Goal: Task Accomplishment & Management: Manage account settings

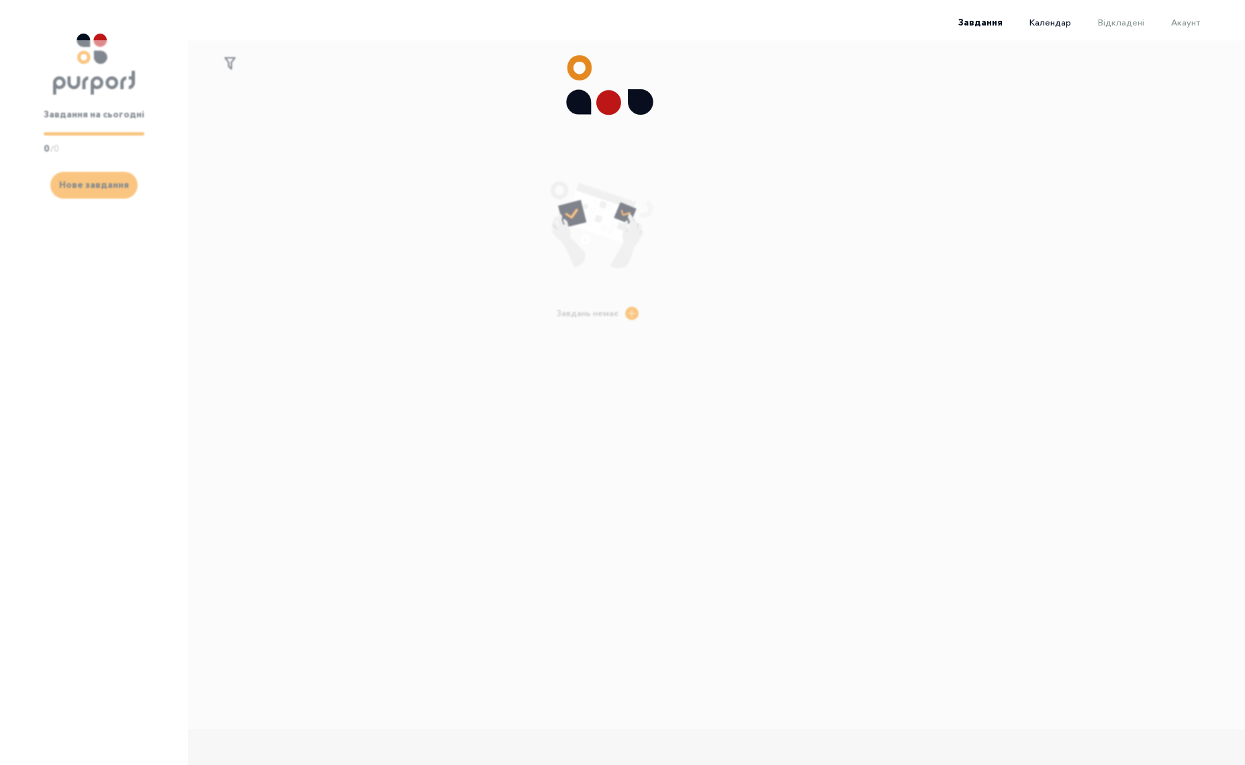
click at [1046, 26] on span "Календар" at bounding box center [1050, 22] width 42 height 11
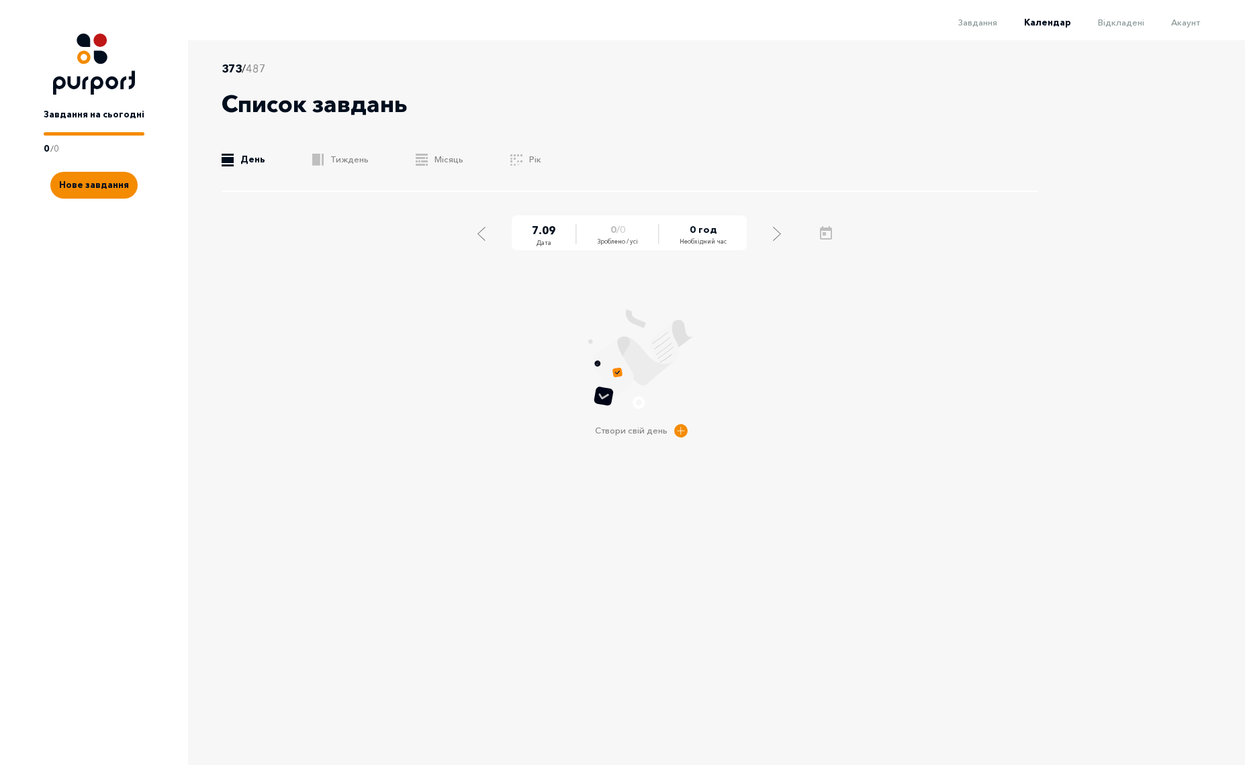
click at [337, 167] on div "373 / 487 Список завдань .b{fill:#F48B00;} День .b{fill:#F48B00;} Тиждень .b{fi…" at bounding box center [630, 126] width 816 height 132
click at [337, 159] on link ".b{fill:#F48B00;} Тиждень" at bounding box center [340, 159] width 56 height 13
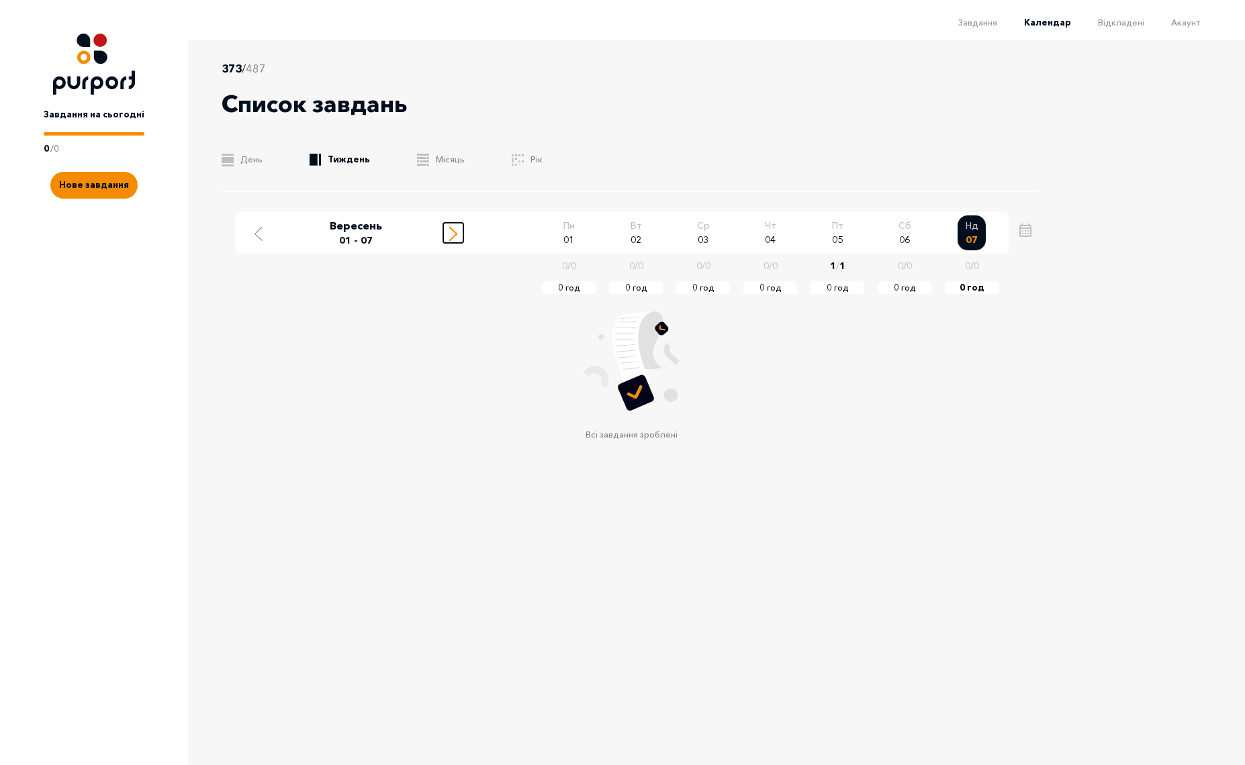
click at [449, 236] on icon "Move to next week" at bounding box center [453, 234] width 8 height 14
click at [451, 236] on icon "Move to next week" at bounding box center [453, 234] width 8 height 14
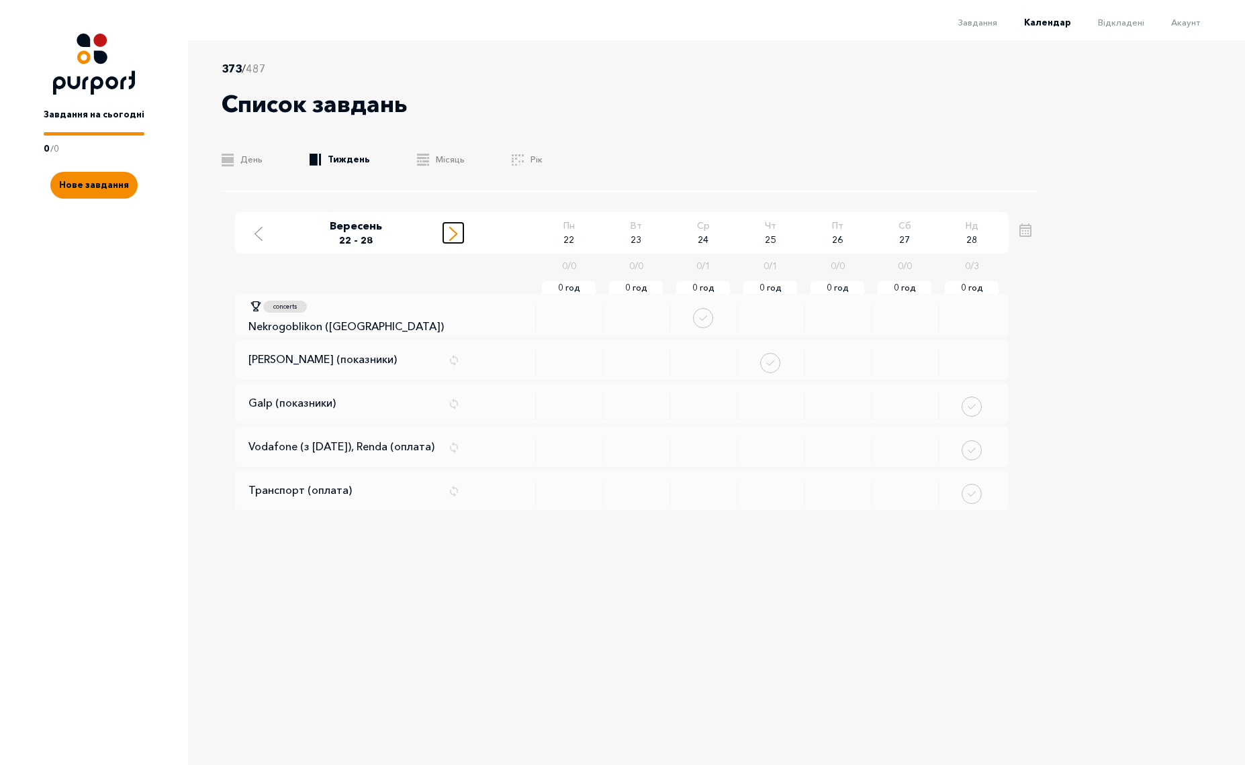
click at [451, 236] on icon "Move to next week" at bounding box center [453, 234] width 8 height 14
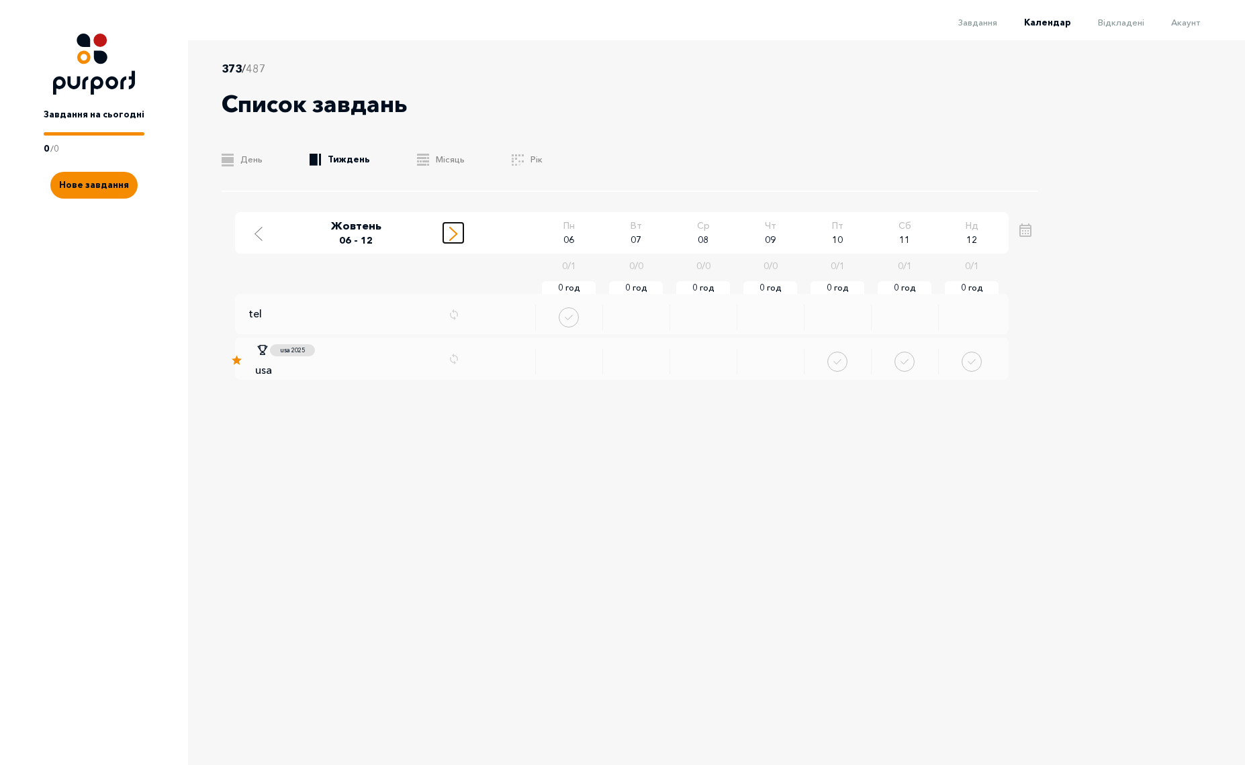
click at [451, 236] on icon "Move to next week" at bounding box center [453, 234] width 8 height 14
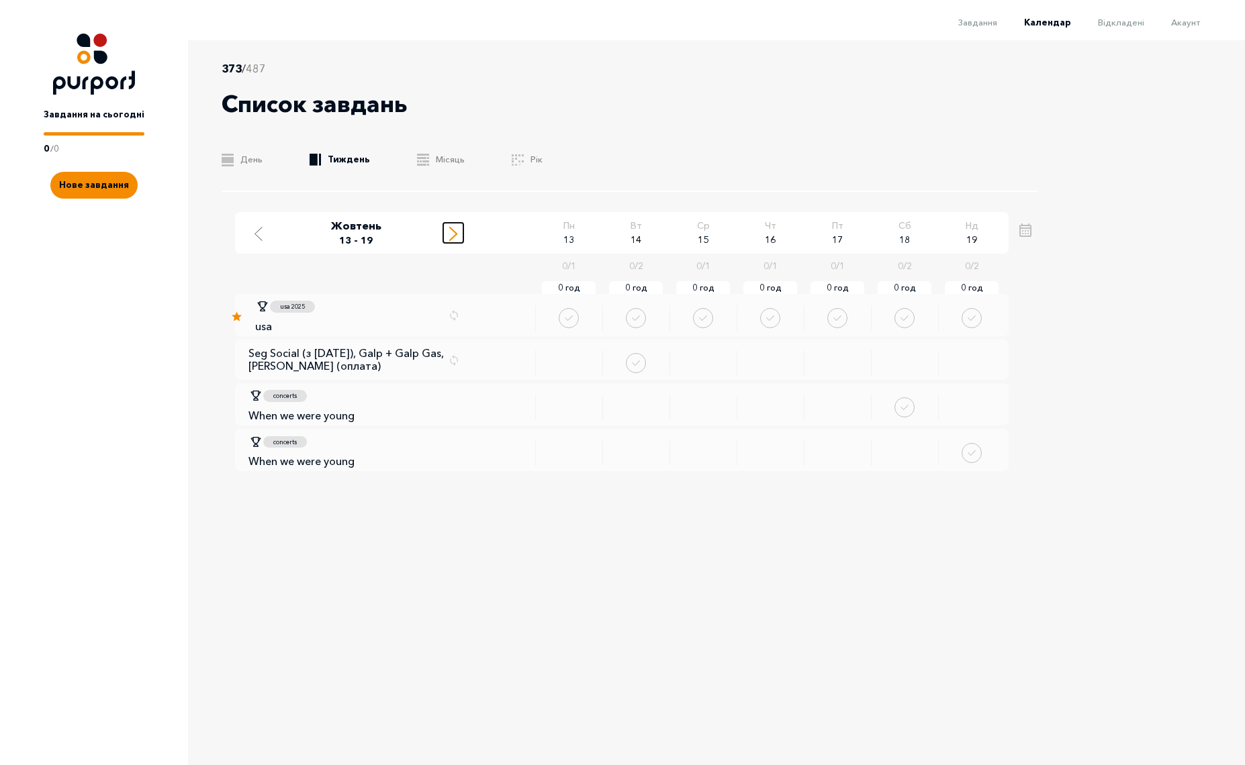
click at [451, 236] on icon "Move to next week" at bounding box center [453, 234] width 8 height 14
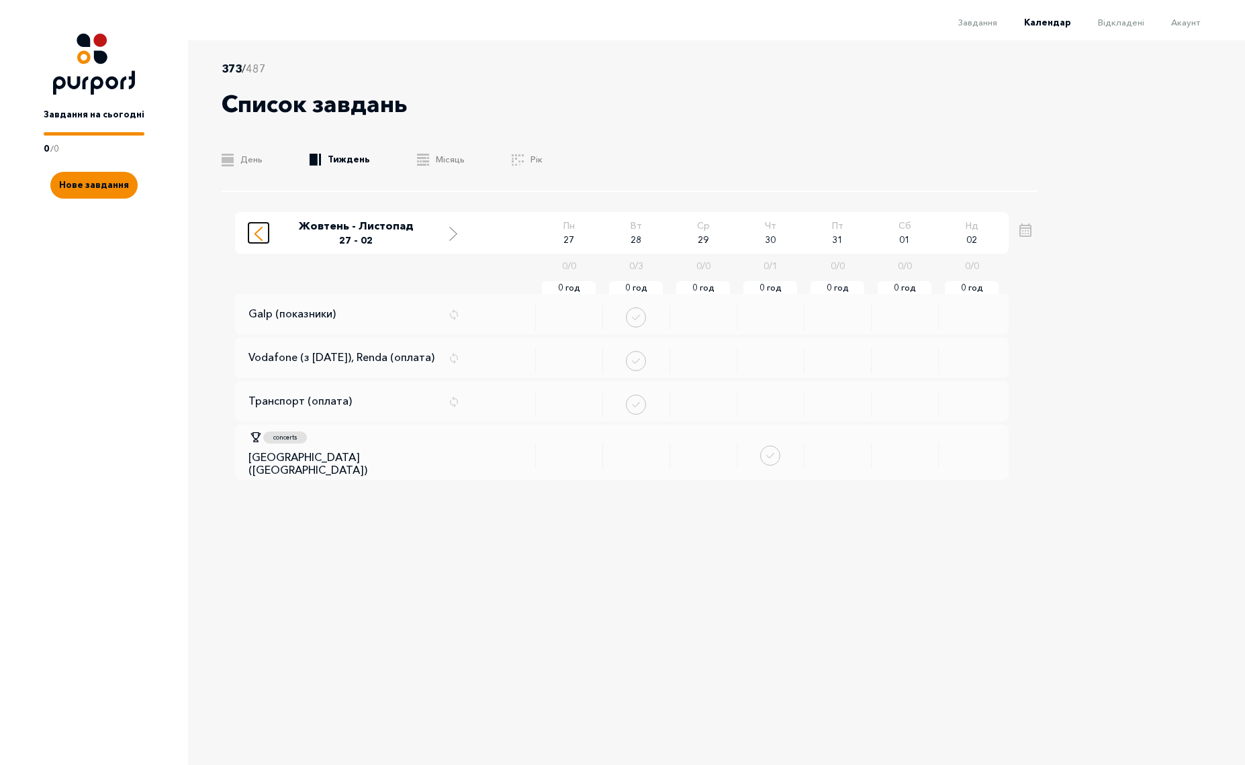
click at [252, 238] on div "Move to previous week" at bounding box center [258, 232] width 12 height 17
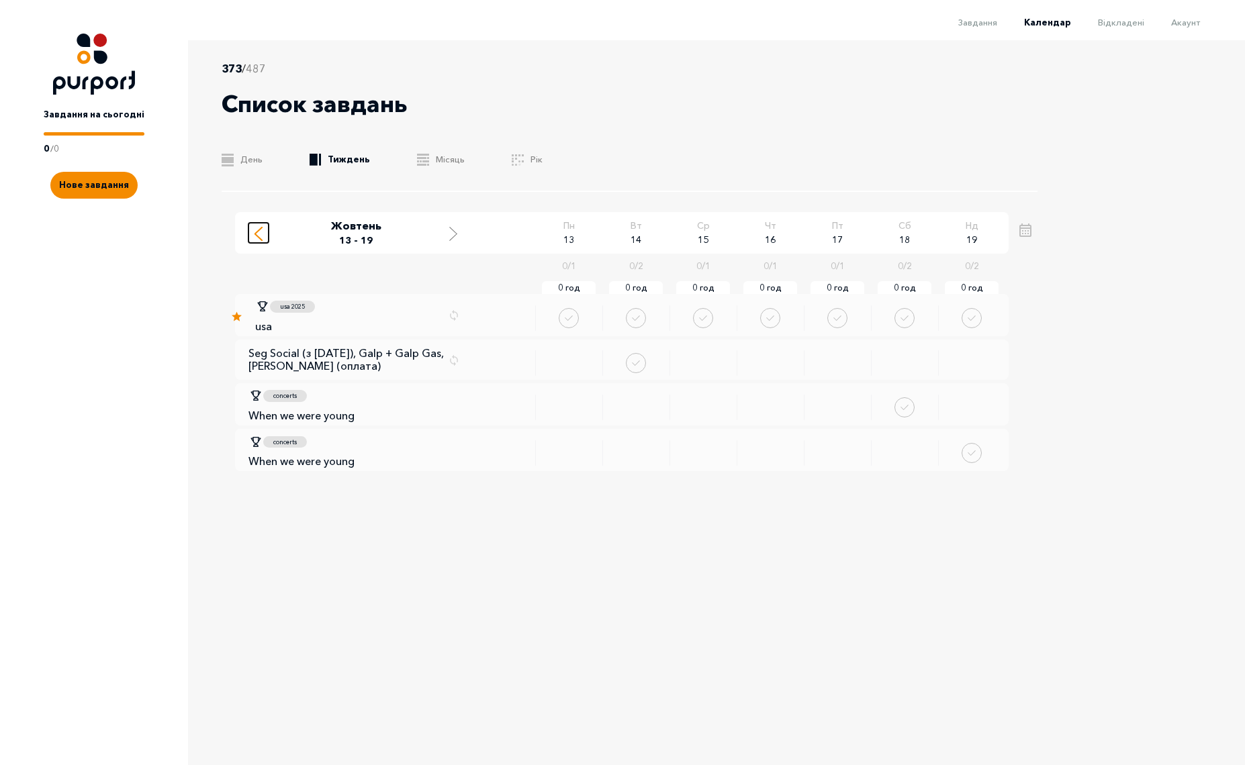
click at [252, 238] on div "Move to previous week" at bounding box center [258, 232] width 12 height 17
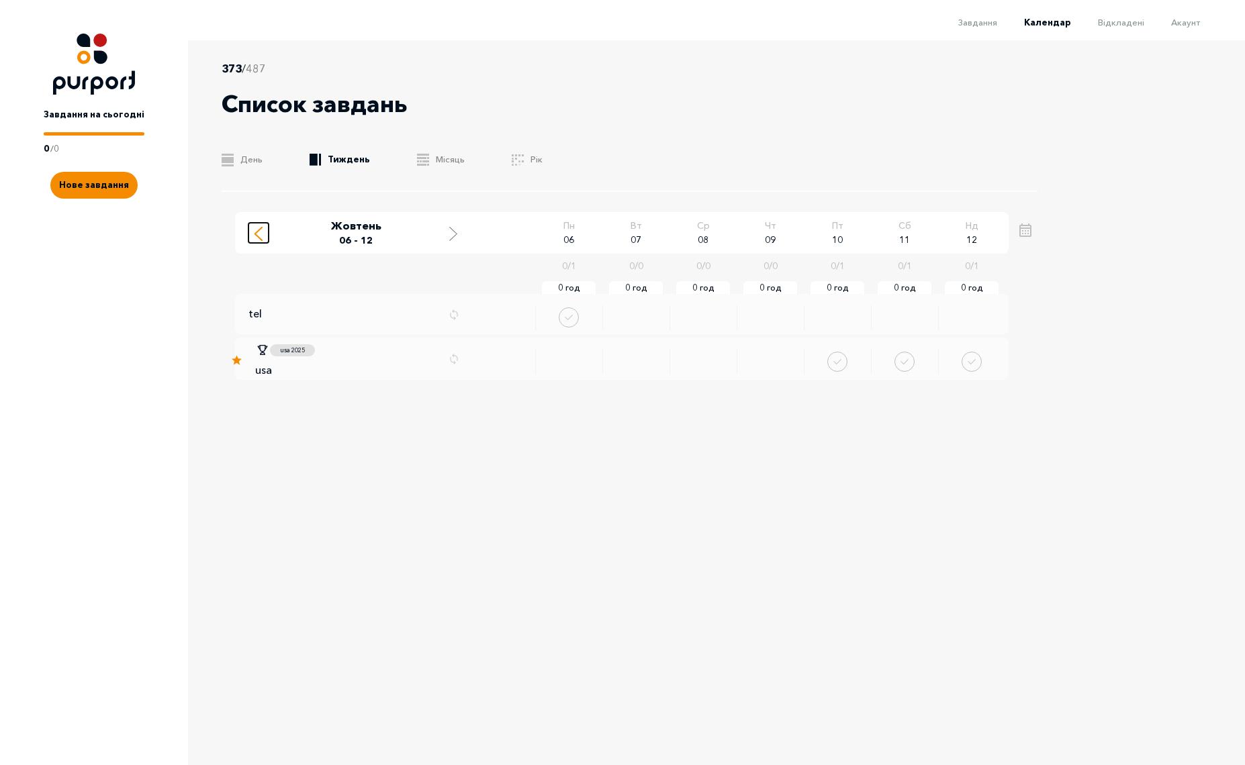
click at [252, 238] on div "Move to previous week" at bounding box center [258, 232] width 12 height 17
